Goal: Task Accomplishment & Management: Complete application form

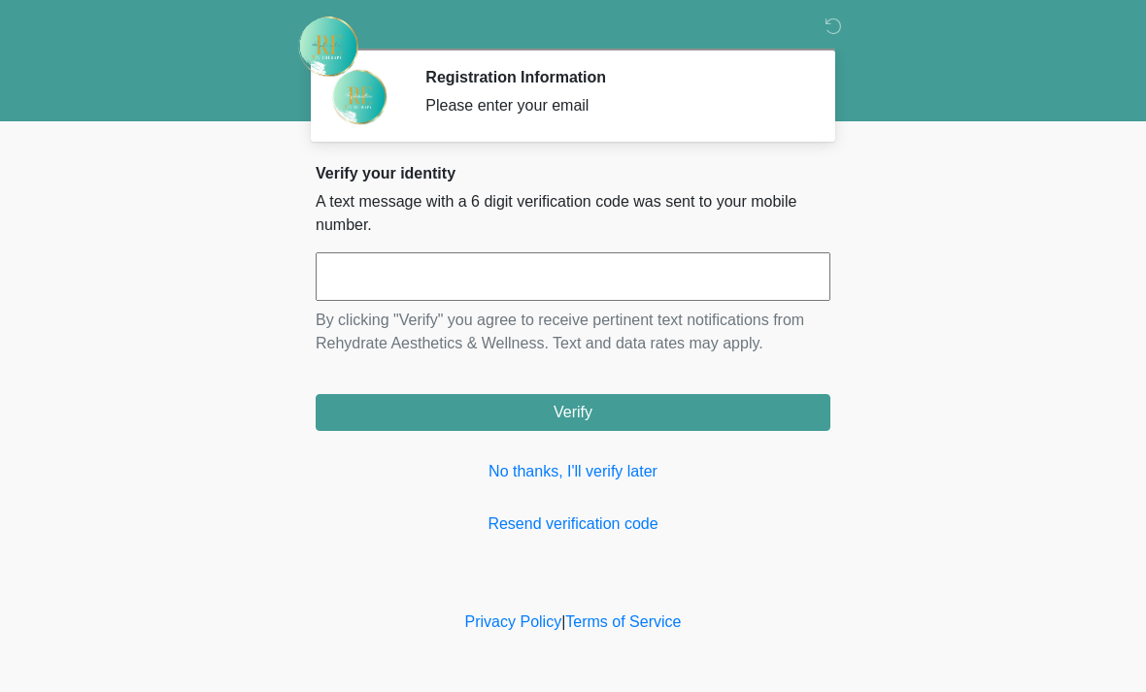
click at [537, 278] on input "text" at bounding box center [573, 276] width 515 height 49
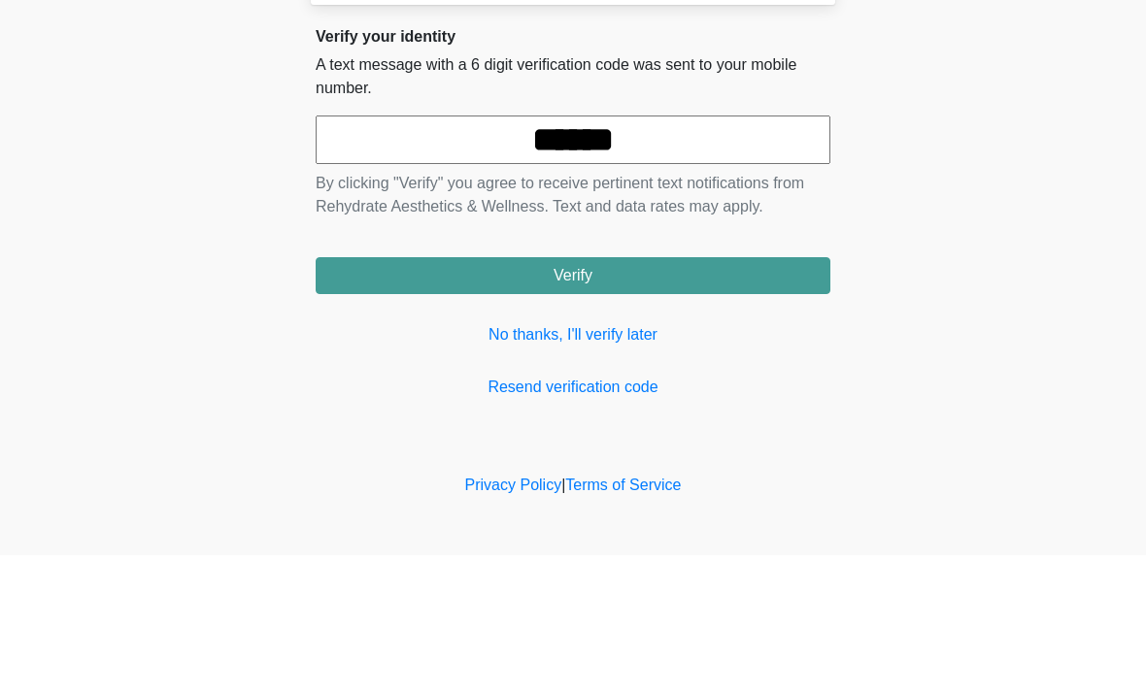
type input "******"
click at [689, 394] on button "Verify" at bounding box center [573, 412] width 515 height 37
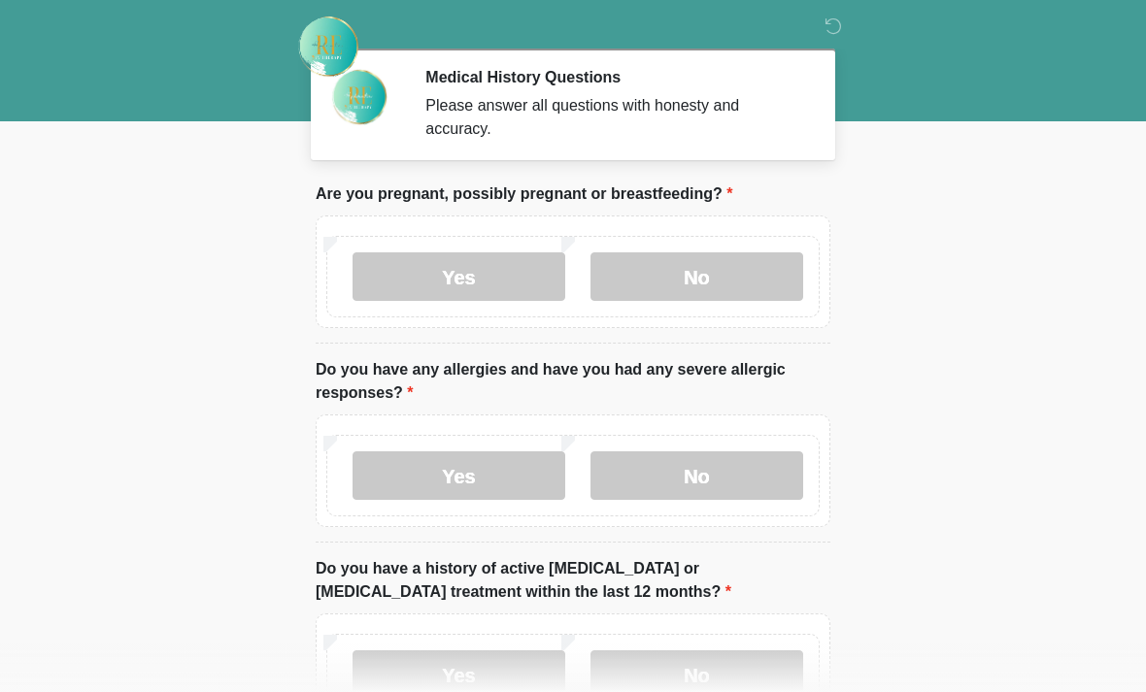
click at [747, 273] on label "No" at bounding box center [696, 276] width 213 height 49
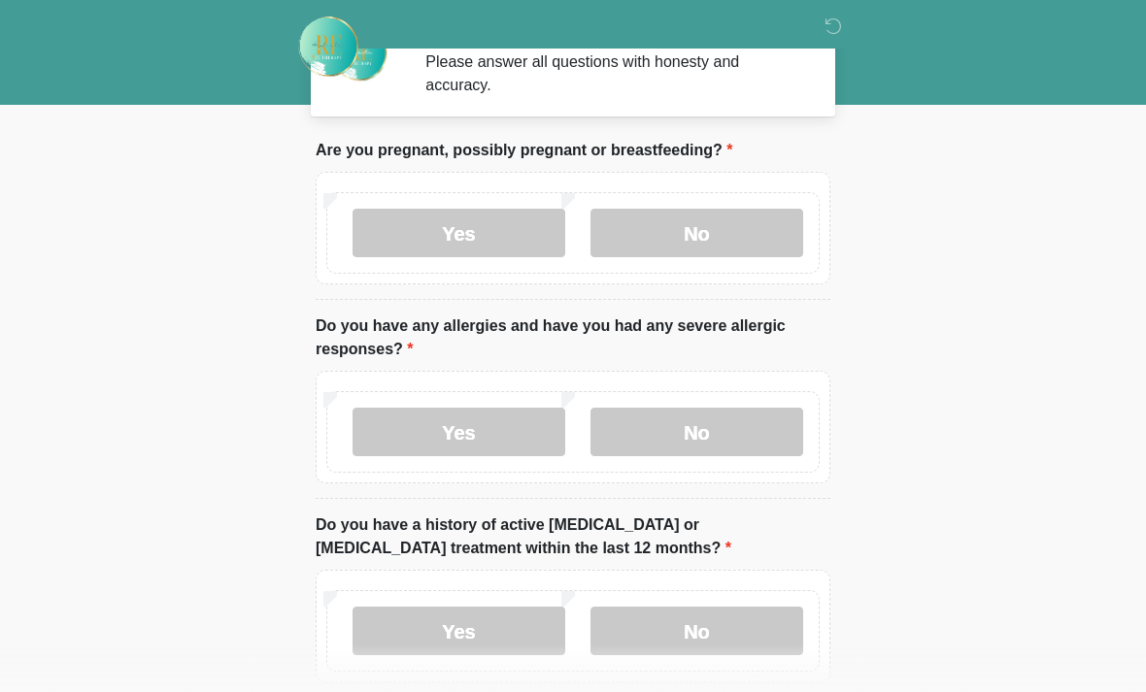
scroll to position [64, 0]
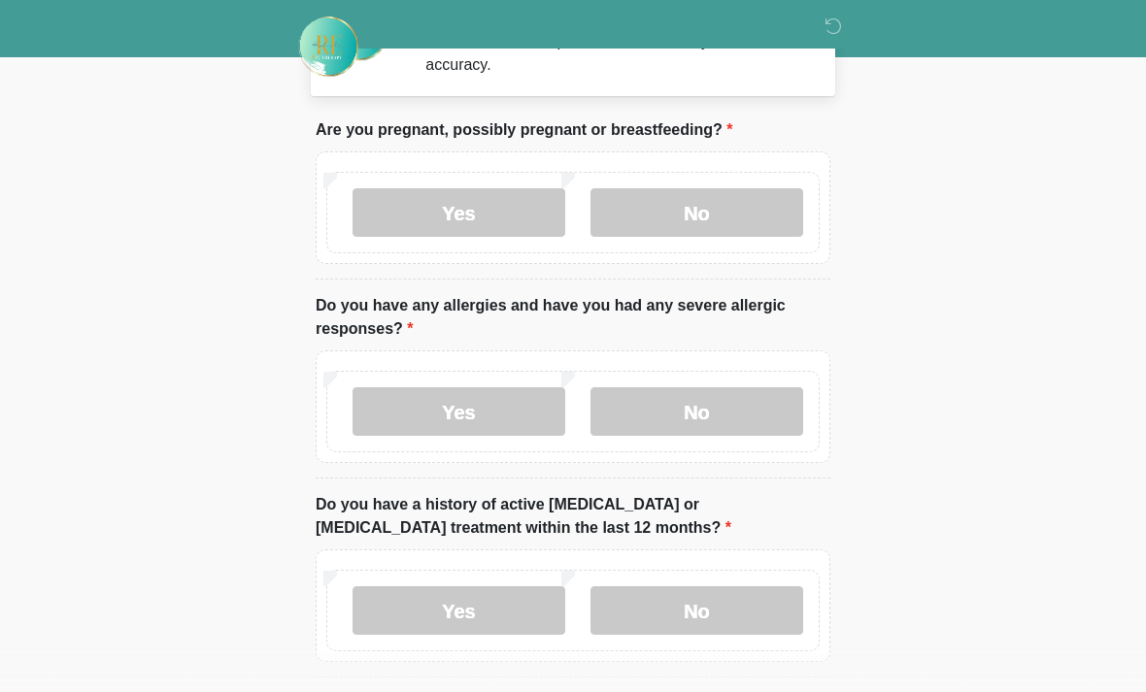
click at [752, 413] on label "No" at bounding box center [696, 411] width 213 height 49
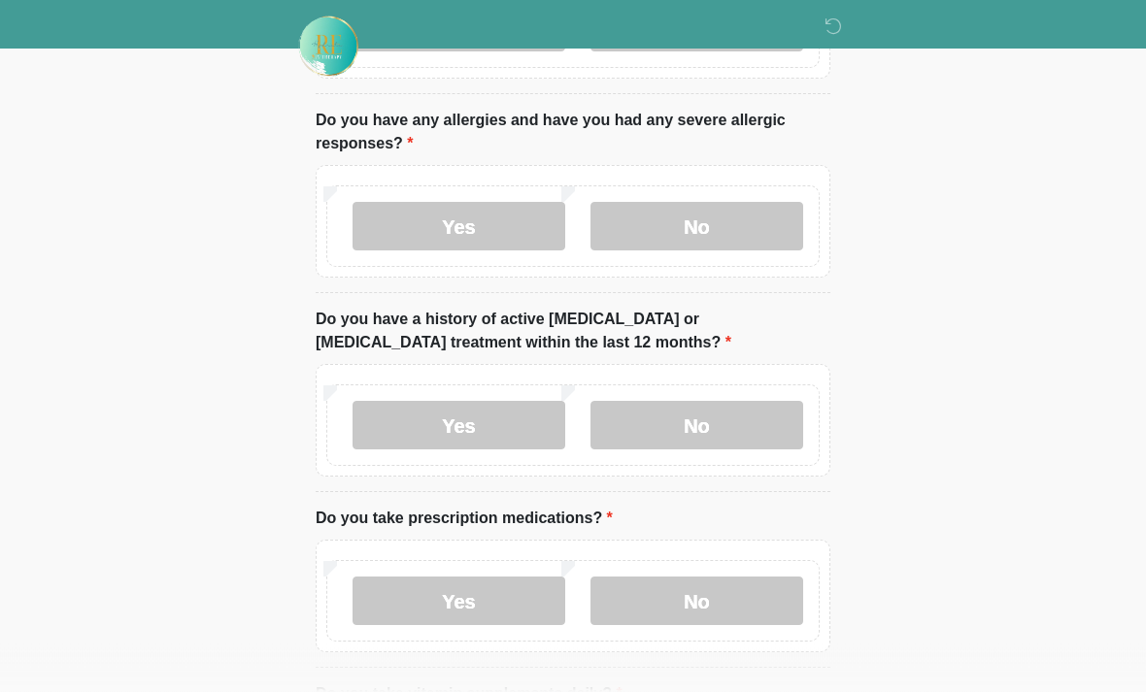
scroll to position [250, 0]
click at [756, 423] on label "No" at bounding box center [696, 425] width 213 height 49
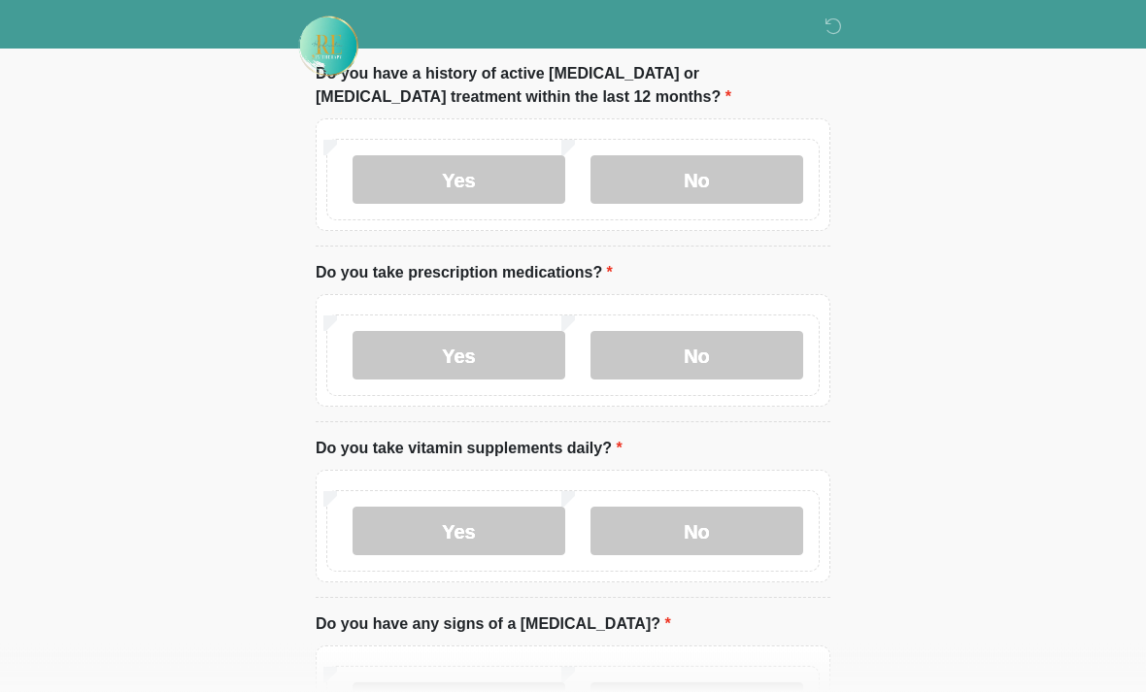
scroll to position [499, 0]
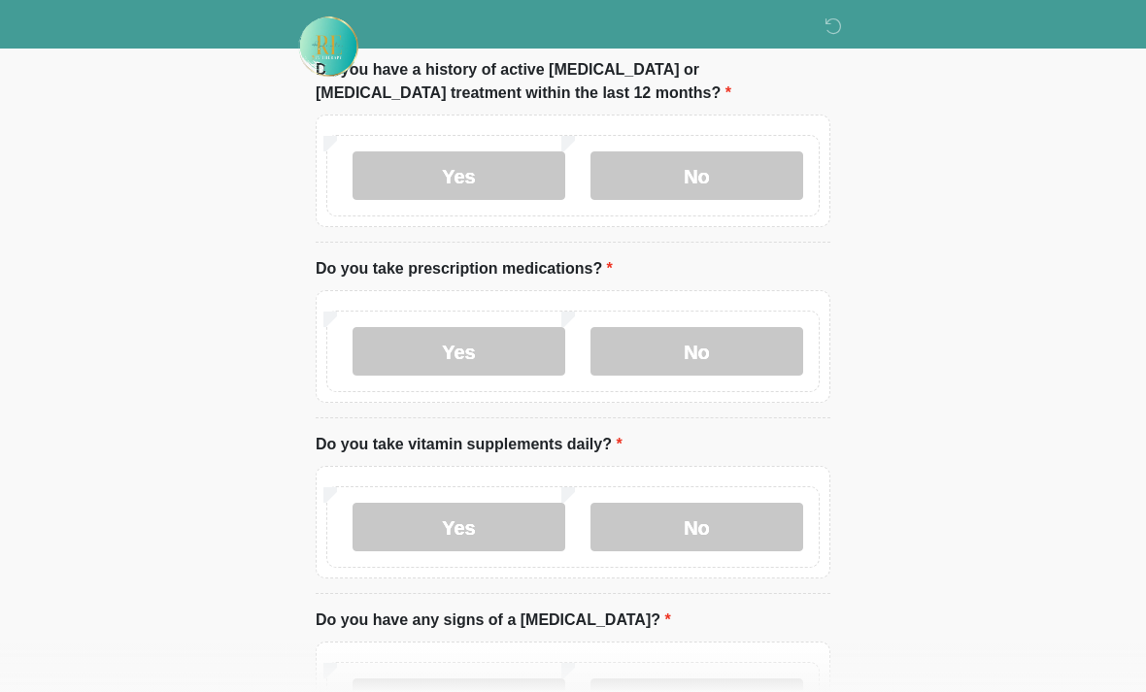
click at [736, 347] on label "No" at bounding box center [696, 351] width 213 height 49
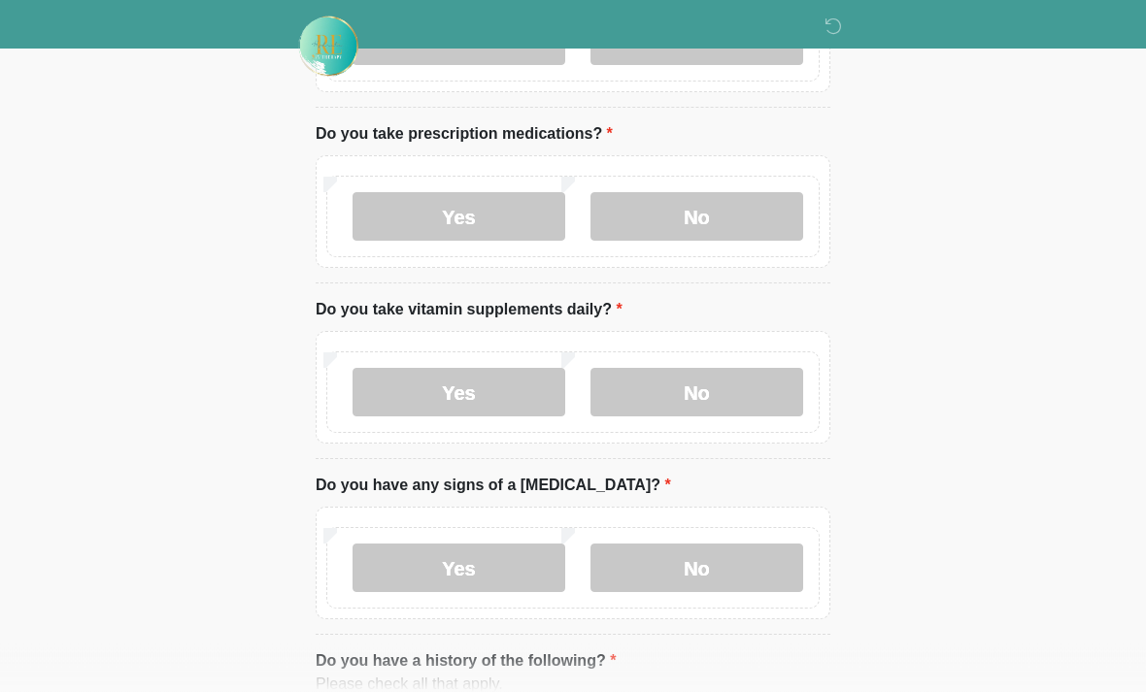
scroll to position [634, 0]
click at [747, 387] on label "No" at bounding box center [696, 392] width 213 height 49
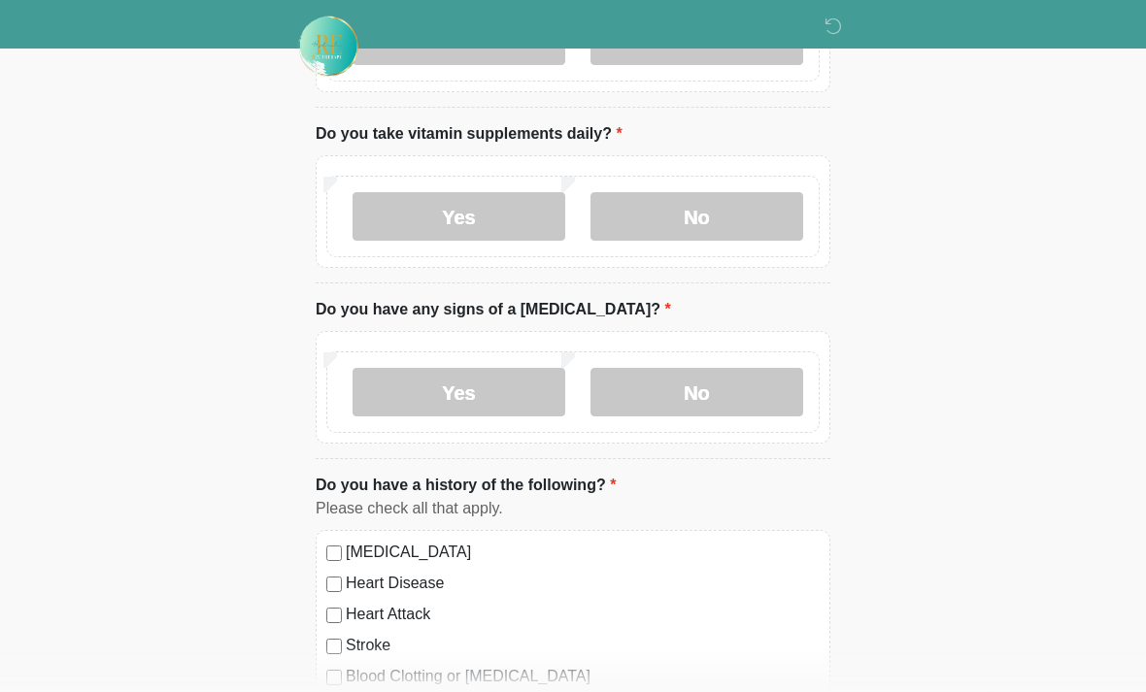
scroll to position [817, 0]
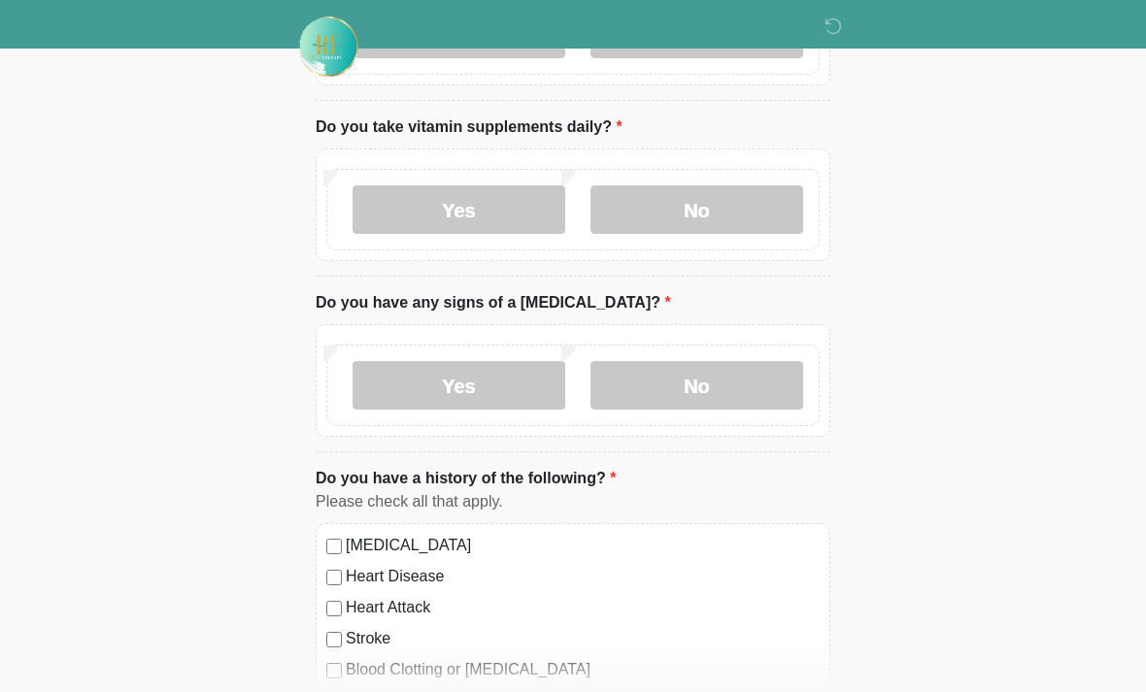
click at [751, 383] on label "No" at bounding box center [696, 385] width 213 height 49
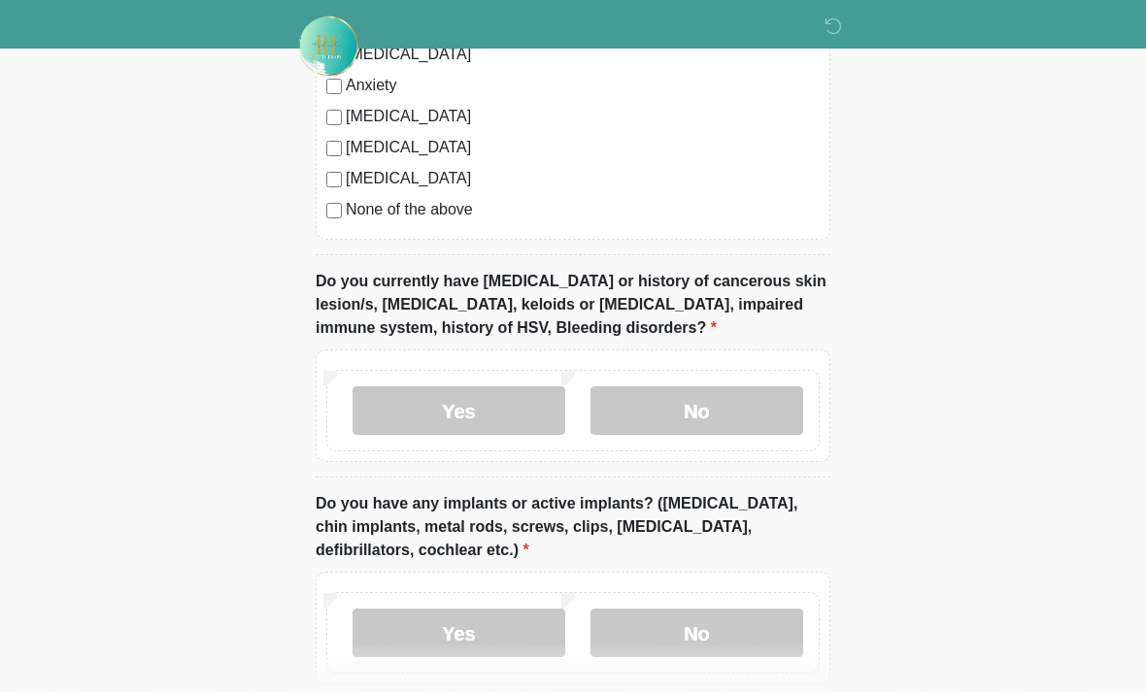
scroll to position [1508, 0]
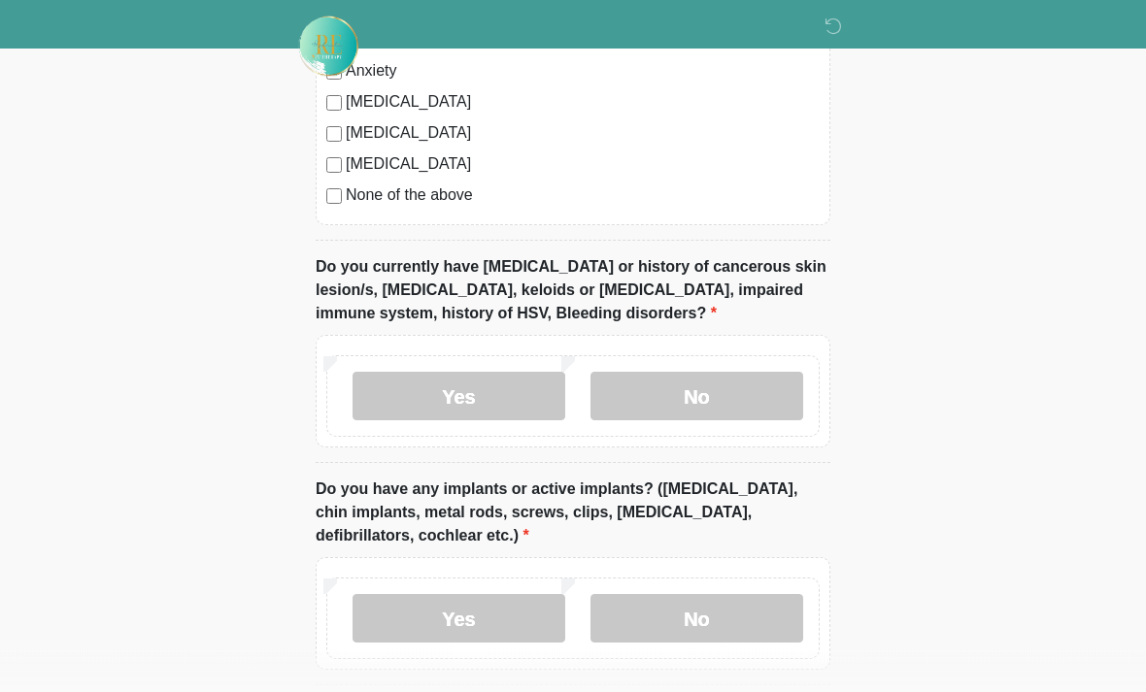
click at [758, 396] on label "No" at bounding box center [696, 397] width 213 height 49
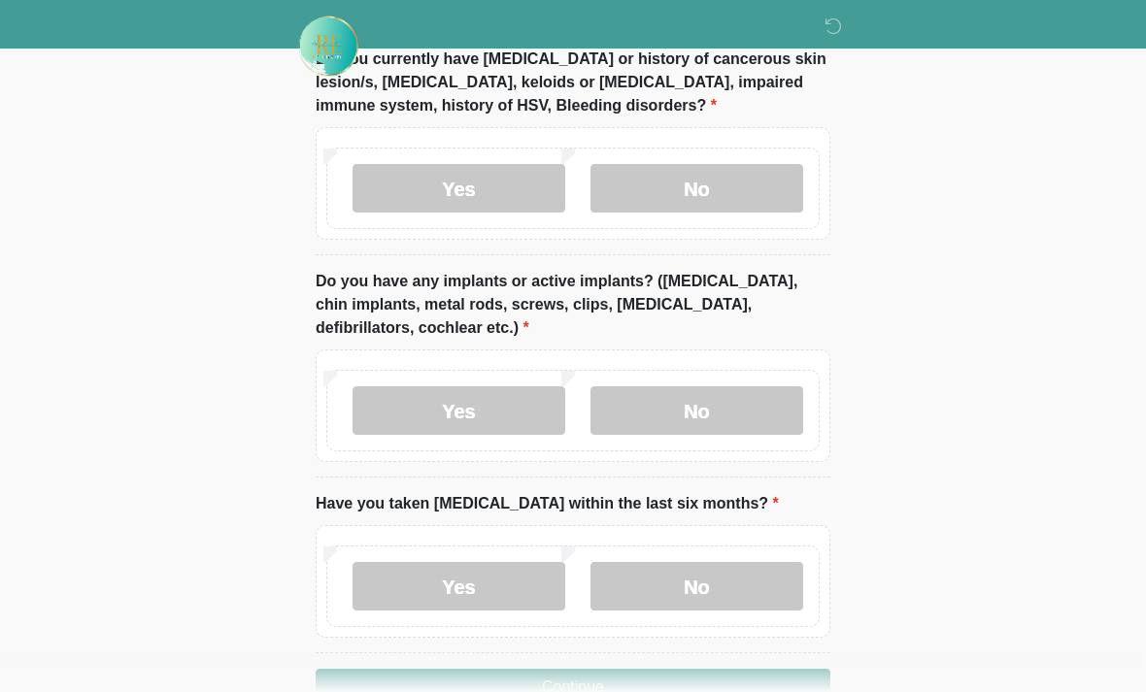
scroll to position [1768, 0]
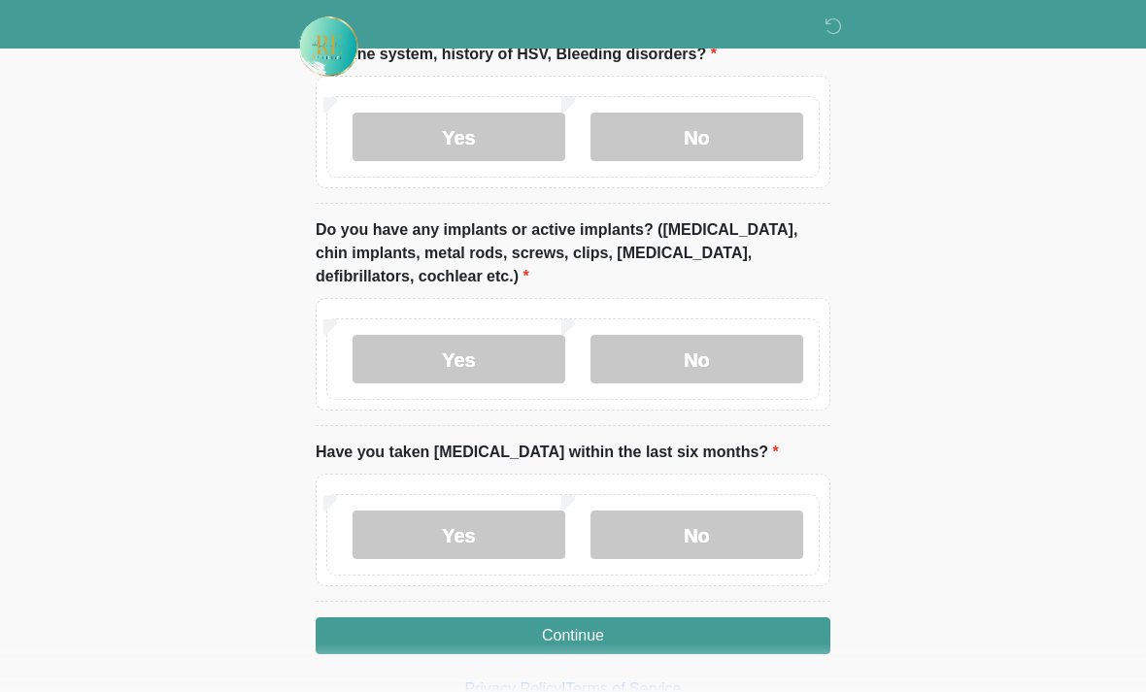
click at [755, 355] on label "No" at bounding box center [696, 359] width 213 height 49
click at [750, 530] on label "No" at bounding box center [696, 535] width 213 height 49
click at [728, 630] on button "Continue" at bounding box center [573, 636] width 515 height 37
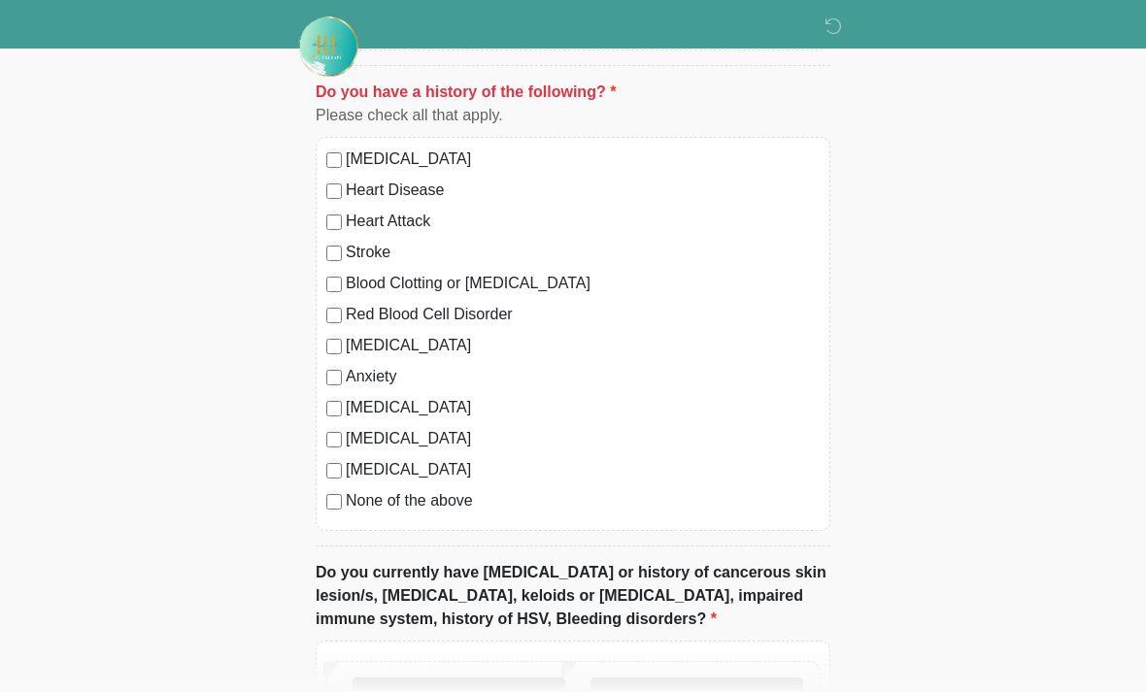
click at [342, 461] on div "[MEDICAL_DATA]" at bounding box center [572, 469] width 493 height 23
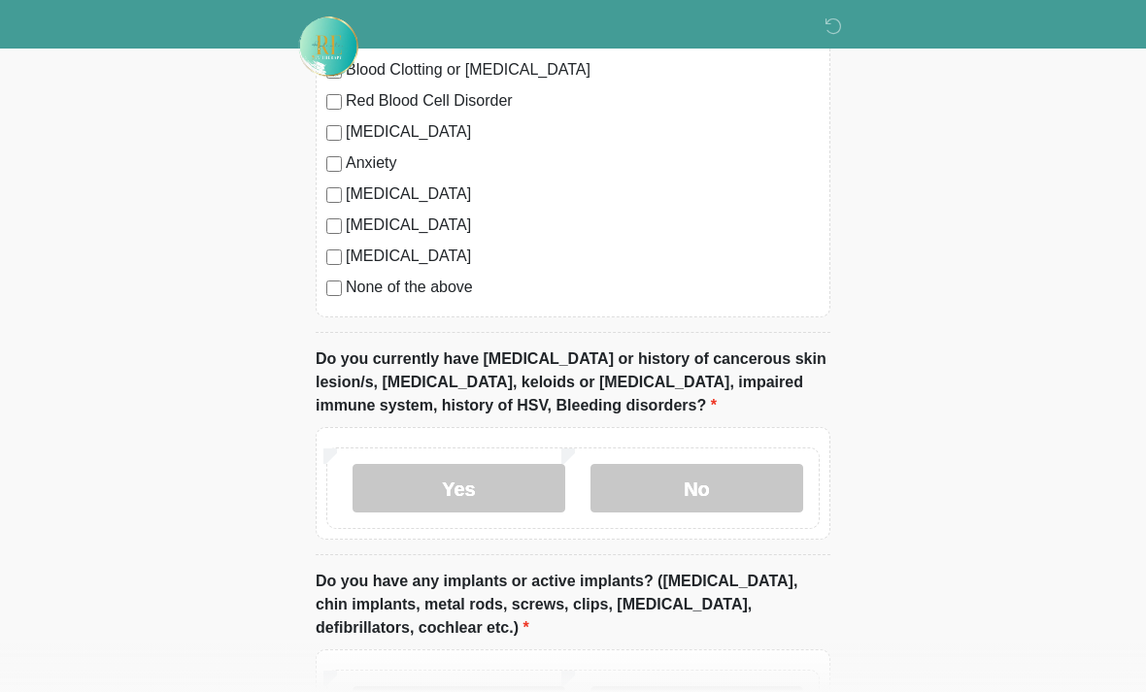
scroll to position [1768, 0]
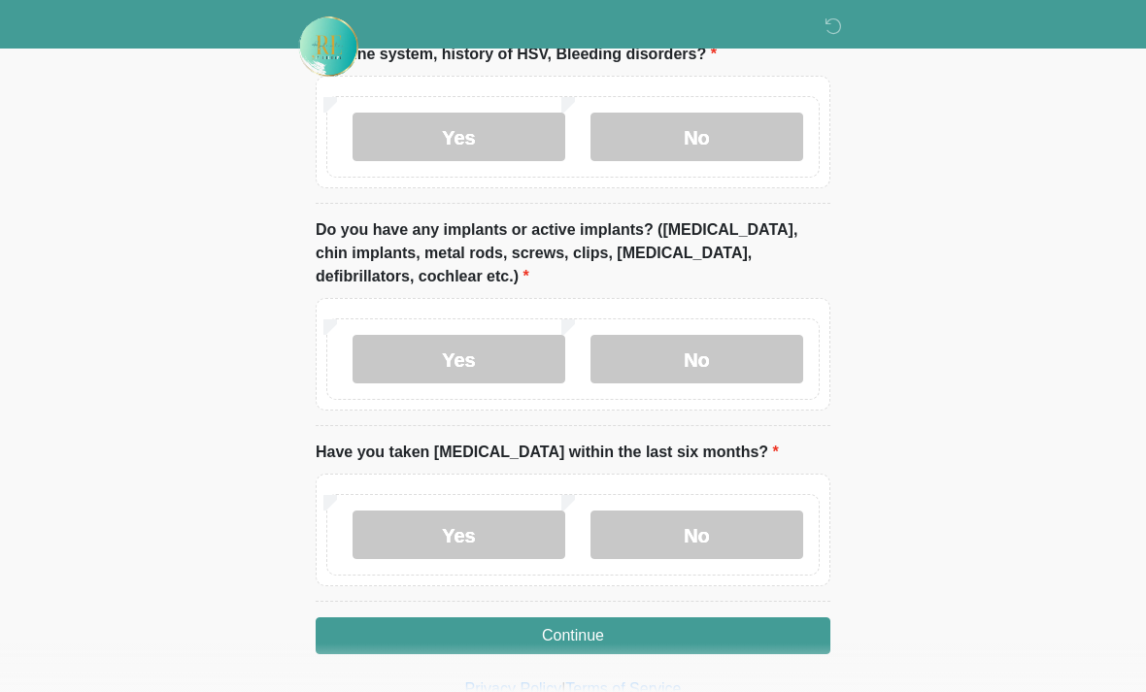
click at [761, 633] on button "Continue" at bounding box center [573, 636] width 515 height 37
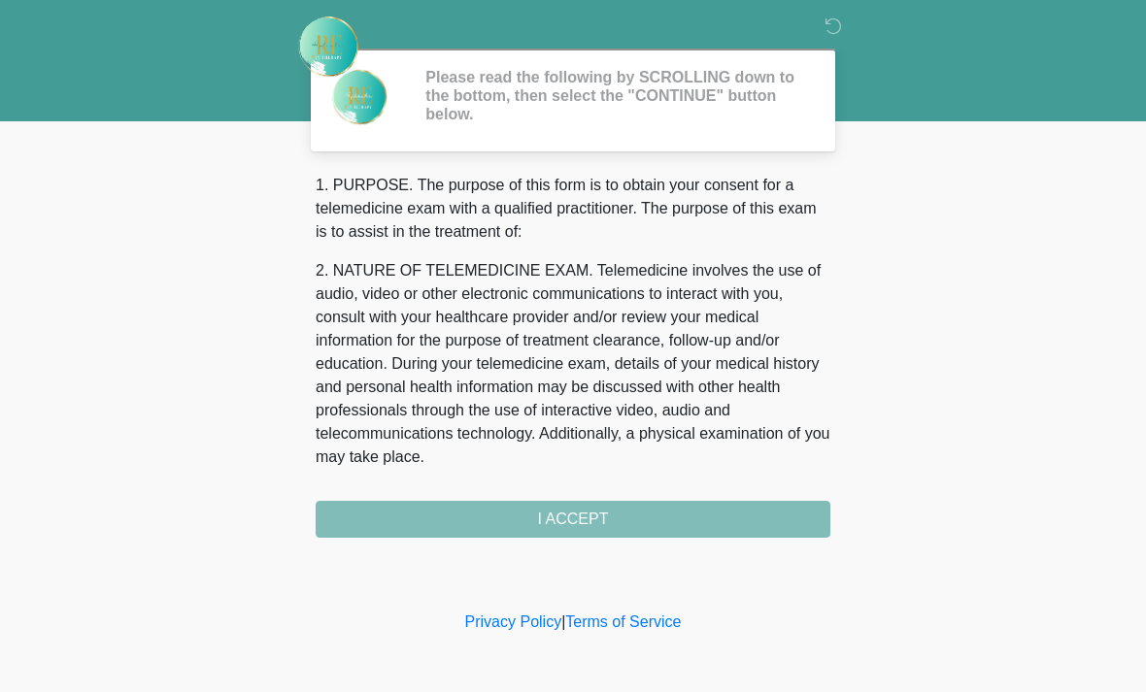
scroll to position [0, 0]
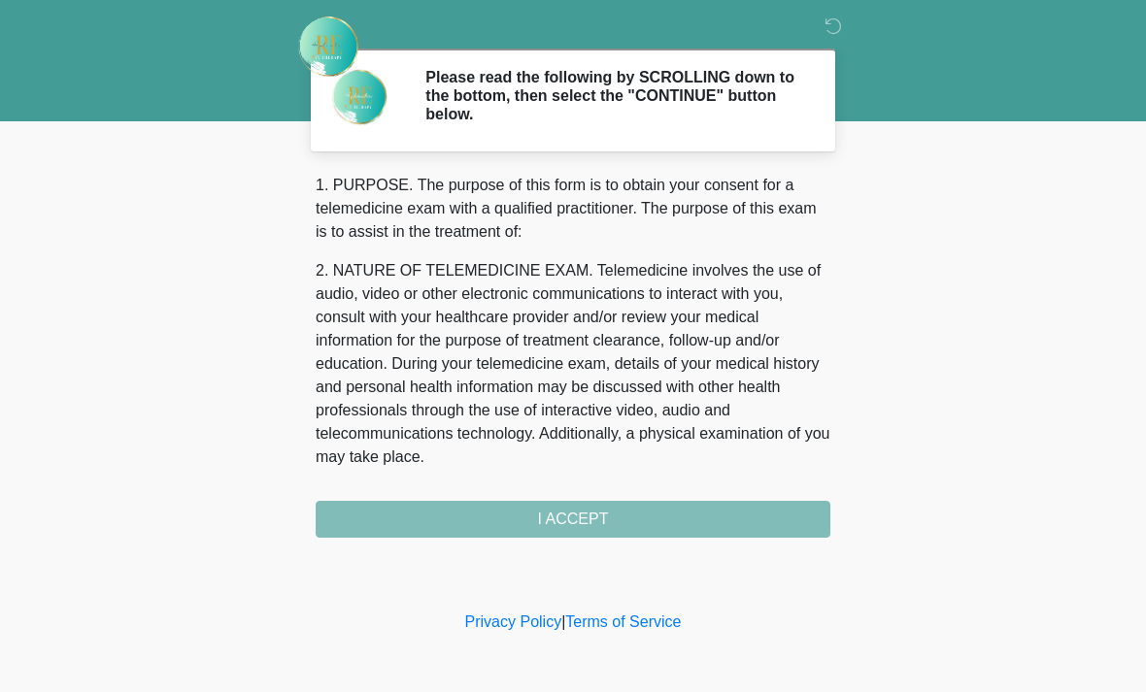
click at [756, 520] on div "1. PURPOSE. The purpose of this form is to obtain your consent for a telemedici…" at bounding box center [573, 356] width 515 height 364
click at [714, 520] on div "1. PURPOSE. The purpose of this form is to obtain your consent for a telemedici…" at bounding box center [573, 356] width 515 height 364
click at [586, 522] on div "1. PURPOSE. The purpose of this form is to obtain your consent for a telemedici…" at bounding box center [573, 356] width 515 height 364
click at [548, 516] on div "1. PURPOSE. The purpose of this form is to obtain your consent for a telemedici…" at bounding box center [573, 356] width 515 height 364
click at [524, 529] on div "1. PURPOSE. The purpose of this form is to obtain your consent for a telemedici…" at bounding box center [573, 356] width 515 height 364
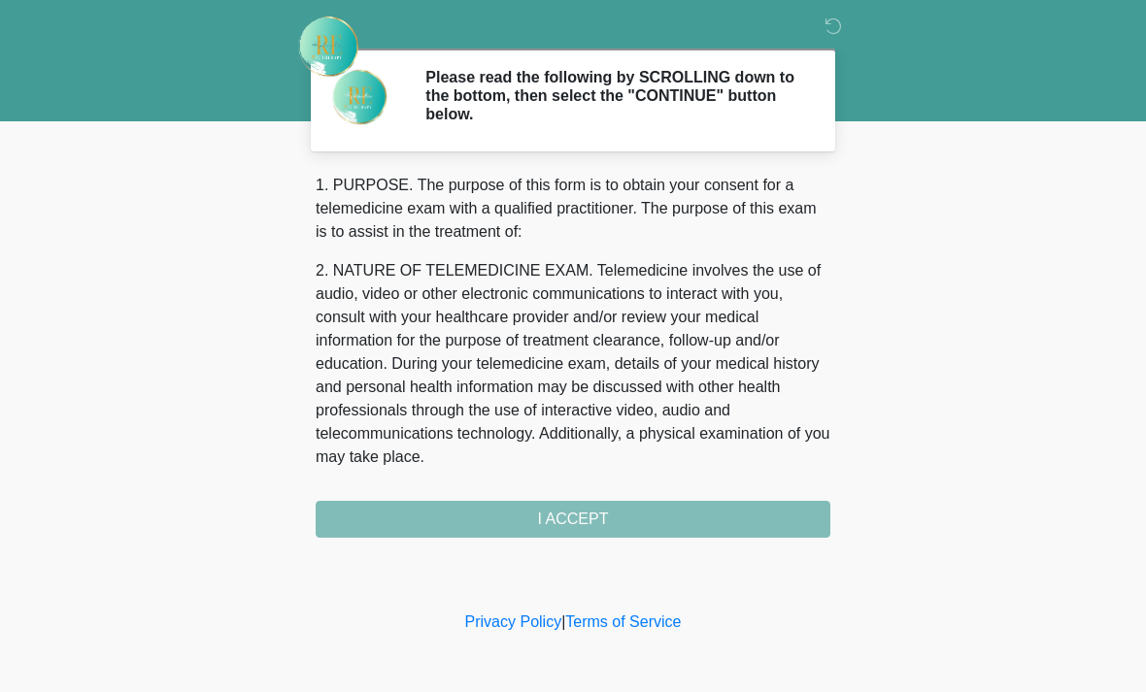
click at [536, 522] on div "1. PURPOSE. The purpose of this form is to obtain your consent for a telemedici…" at bounding box center [573, 356] width 515 height 364
click at [694, 521] on div "1. PURPOSE. The purpose of this form is to obtain your consent for a telemedici…" at bounding box center [573, 356] width 515 height 364
click at [748, 385] on p "2. NATURE OF TELEMEDICINE EXAM. Telemedicine involves the use of audio, video o…" at bounding box center [573, 364] width 515 height 210
click at [611, 523] on div "1. PURPOSE. The purpose of this form is to obtain your consent for a telemedici…" at bounding box center [573, 356] width 515 height 364
click at [631, 516] on div "1. PURPOSE. The purpose of this form is to obtain your consent for a telemedici…" at bounding box center [573, 356] width 515 height 364
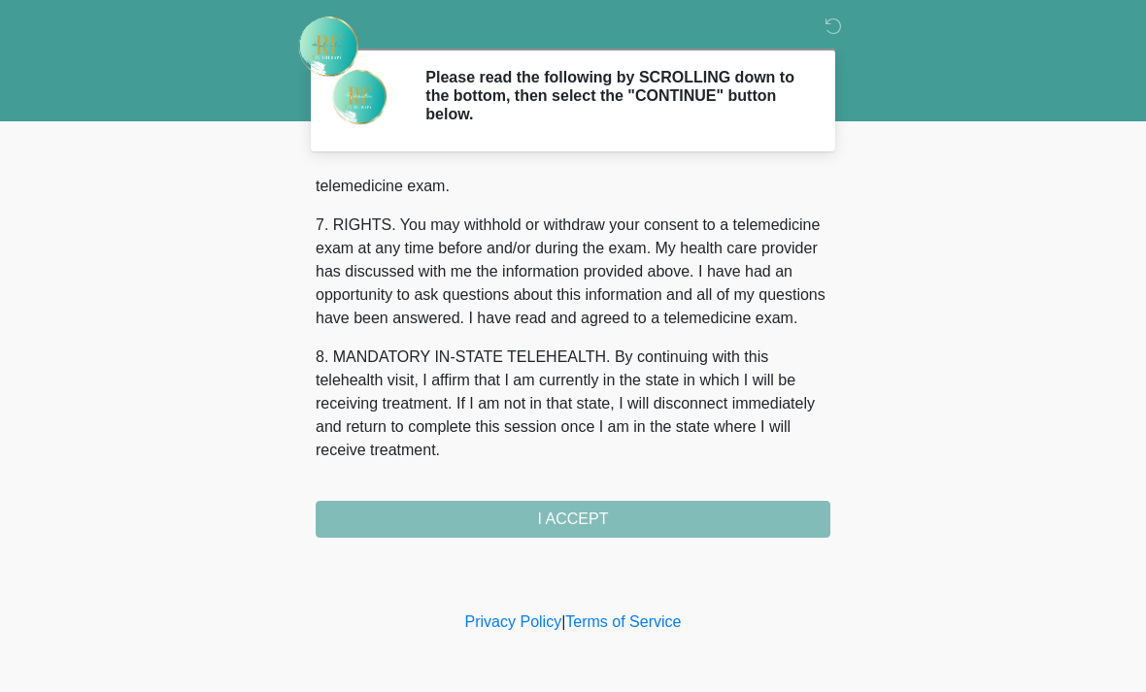
click at [573, 518] on button "I ACCEPT" at bounding box center [573, 519] width 515 height 37
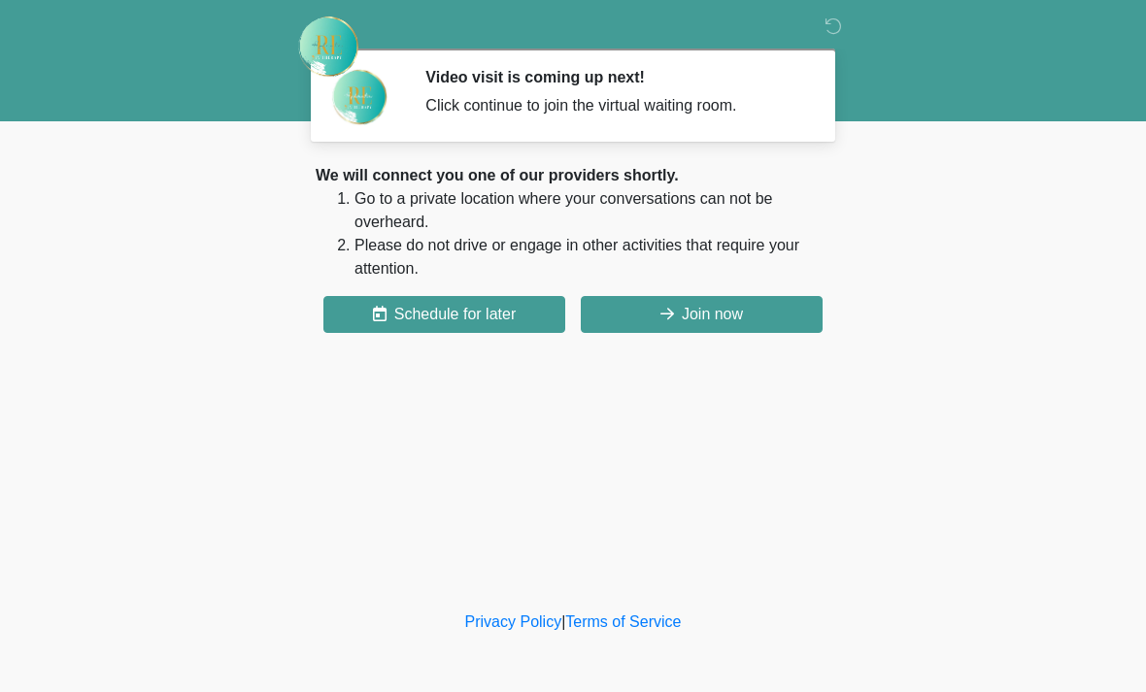
click at [705, 316] on button "Join now" at bounding box center [702, 314] width 242 height 37
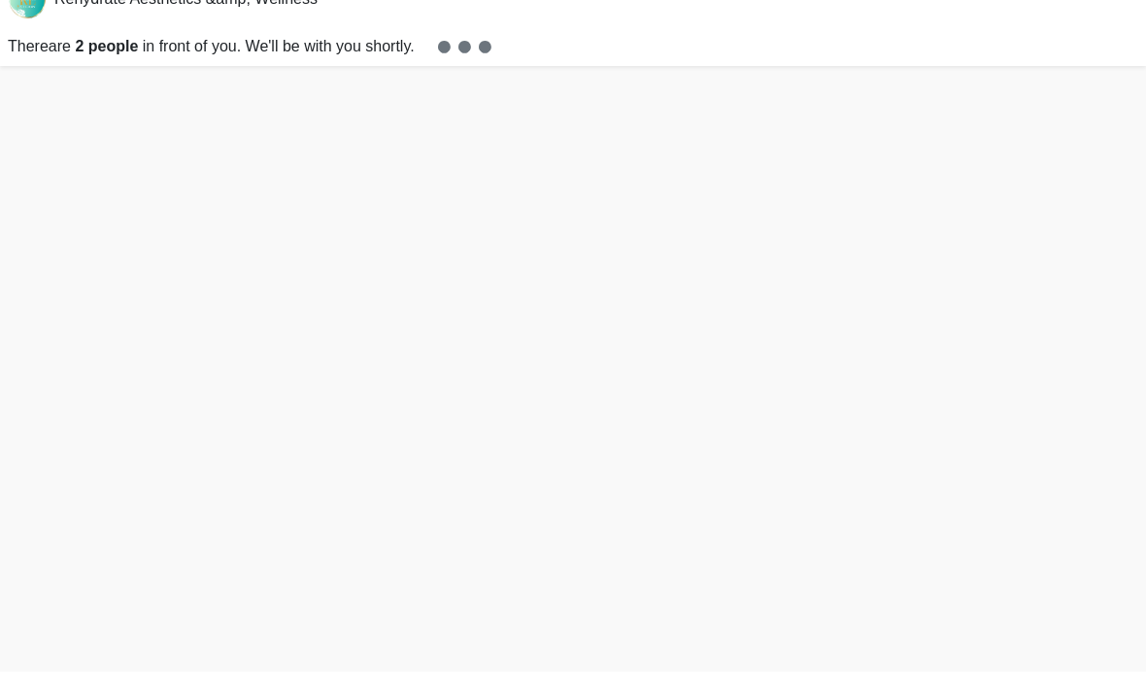
scroll to position [6, 0]
